Goal: Find specific page/section: Find specific page/section

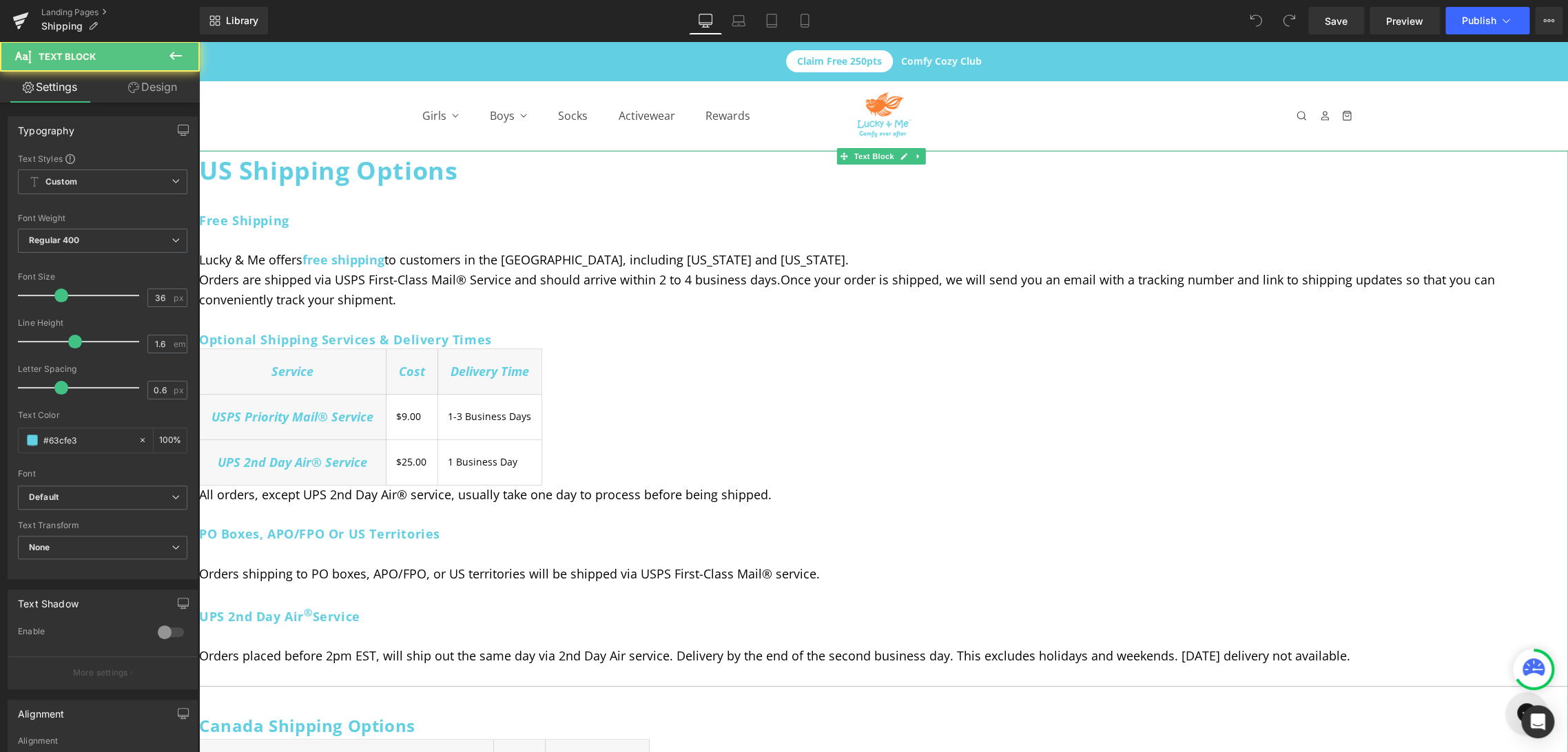
click at [954, 204] on div at bounding box center [883, 201] width 1369 height 20
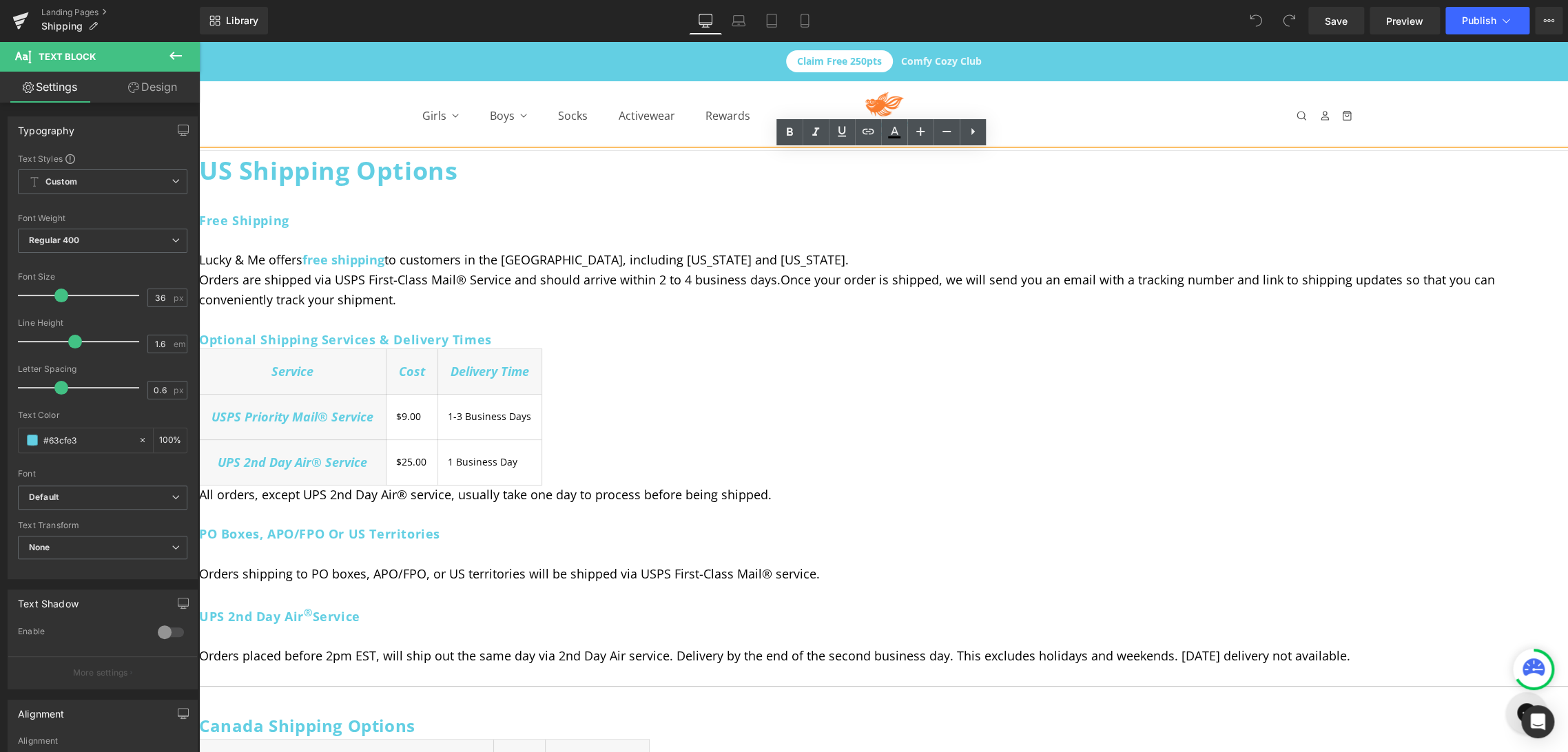
click at [881, 218] on h3 "Free Shipping" at bounding box center [883, 221] width 1369 height 20
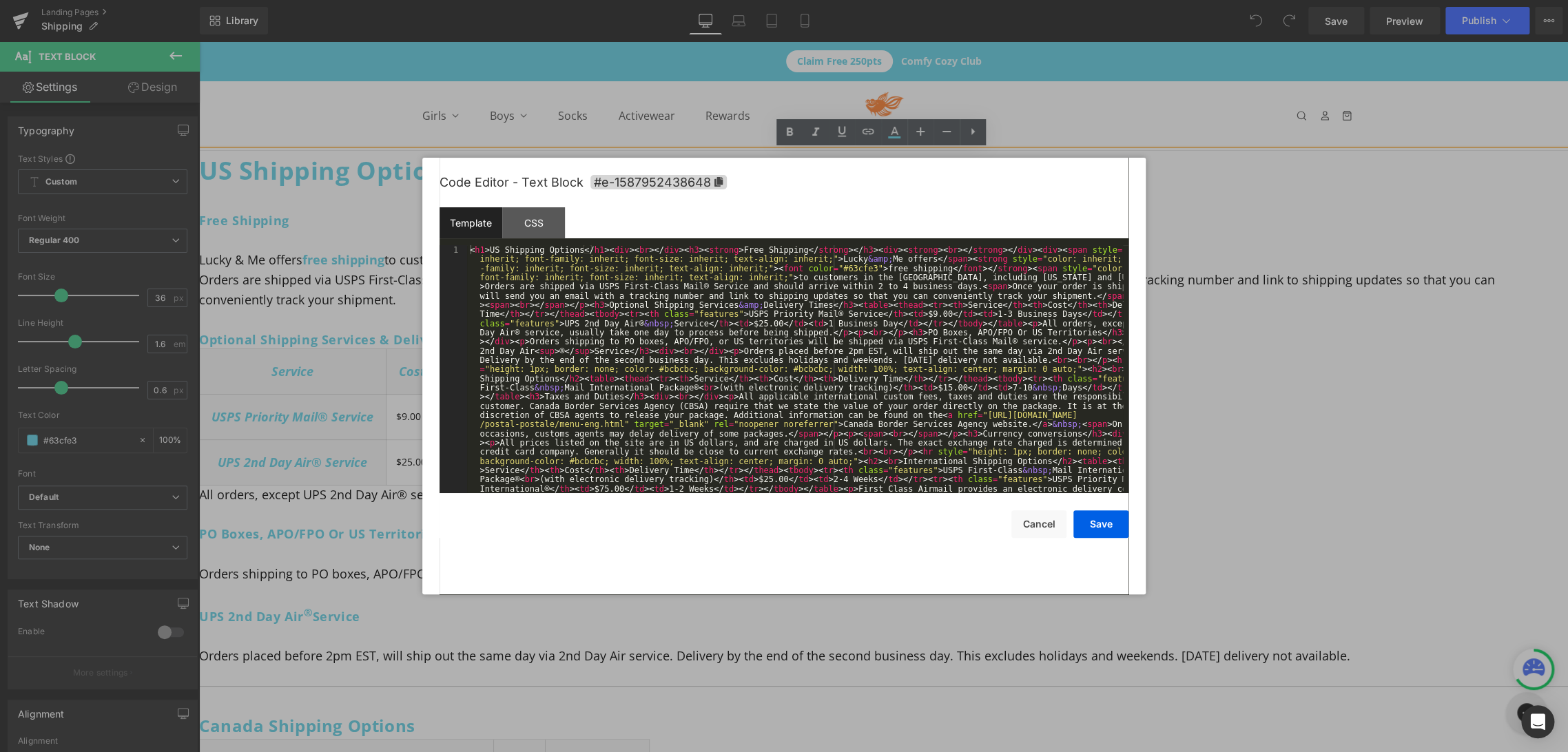
click at [820, 0] on div "You are previewing how the will restyle your page. You can not edit Elements in…" at bounding box center [784, 0] width 1568 height 0
click at [786, 318] on div "< h1 > US Shipping Options </ h1 > < div > < br > </ div > < h3 > < strong > Fr…" at bounding box center [795, 728] width 656 height 965
